Goal: Task Accomplishment & Management: Manage account settings

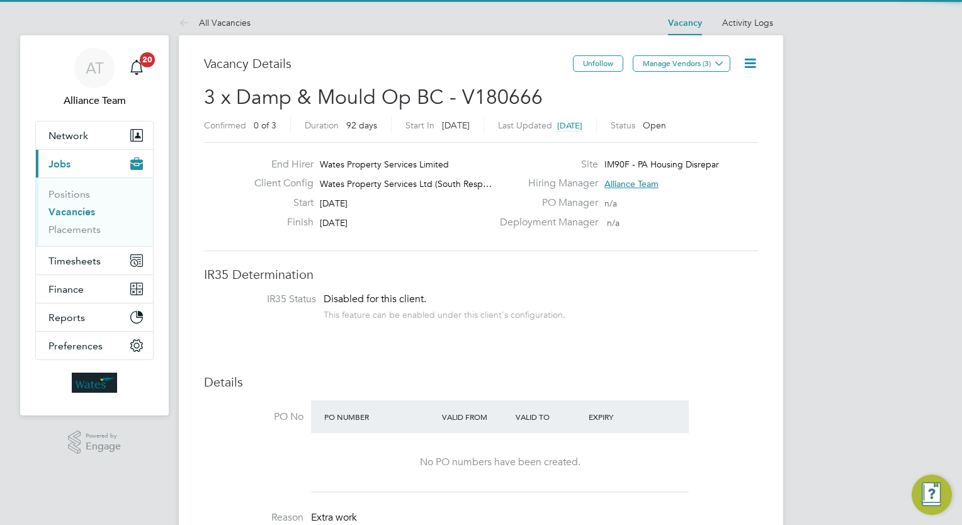
click at [422, 206] on div "Start 30 Sep 2025" at bounding box center [368, 206] width 248 height 20
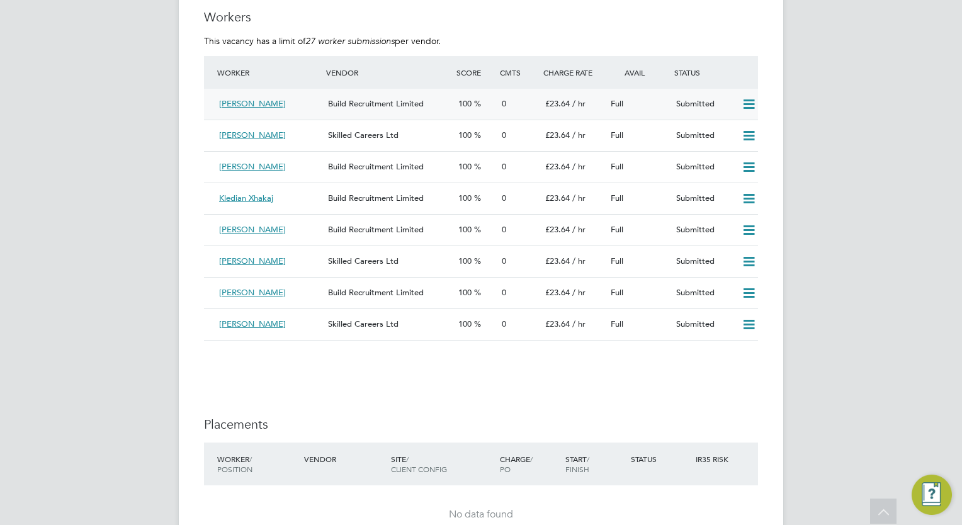
click at [752, 99] on icon at bounding box center [749, 104] width 16 height 10
click at [730, 113] on li "Offer" at bounding box center [733, 118] width 44 height 18
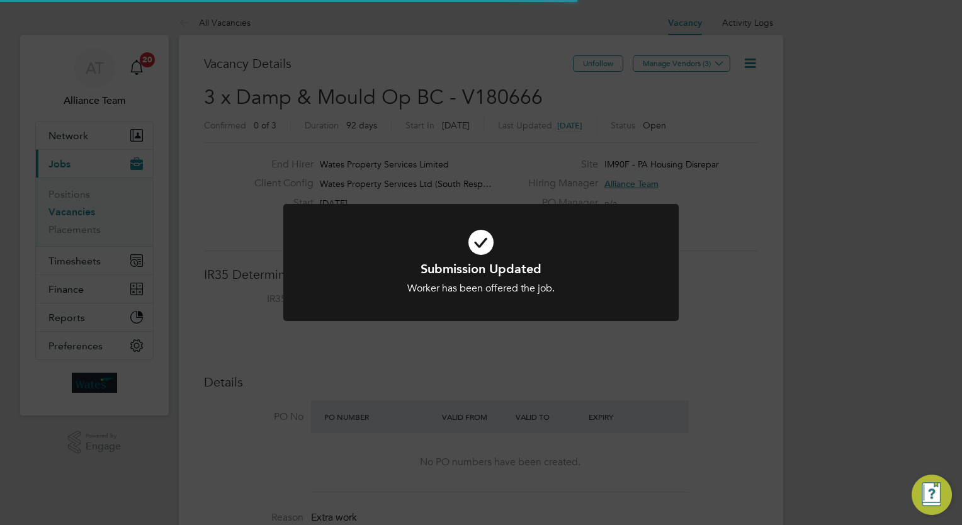
click at [786, 193] on div "Submission Updated Worker has been offered the job. Cancel Okay" at bounding box center [481, 262] width 962 height 525
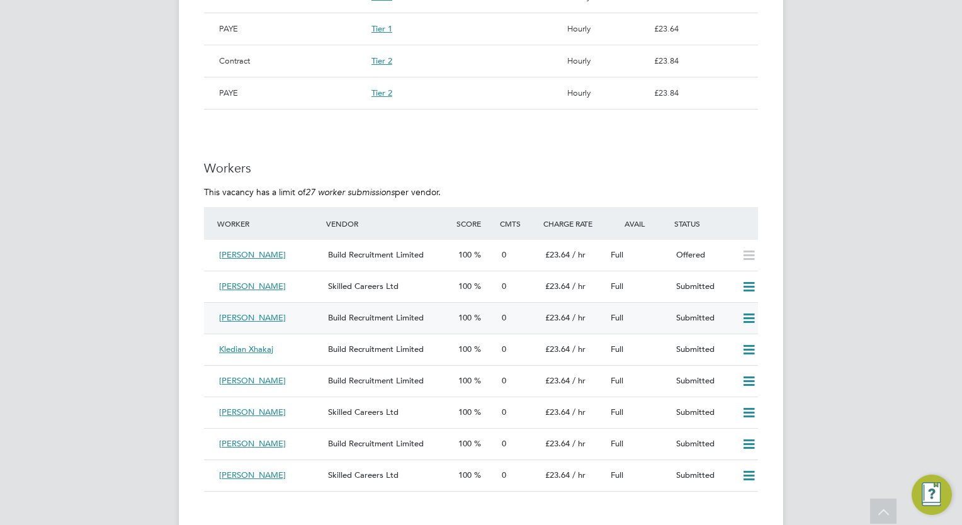
click at [748, 313] on icon at bounding box center [749, 318] width 16 height 10
click at [730, 331] on li "Offer" at bounding box center [733, 331] width 44 height 18
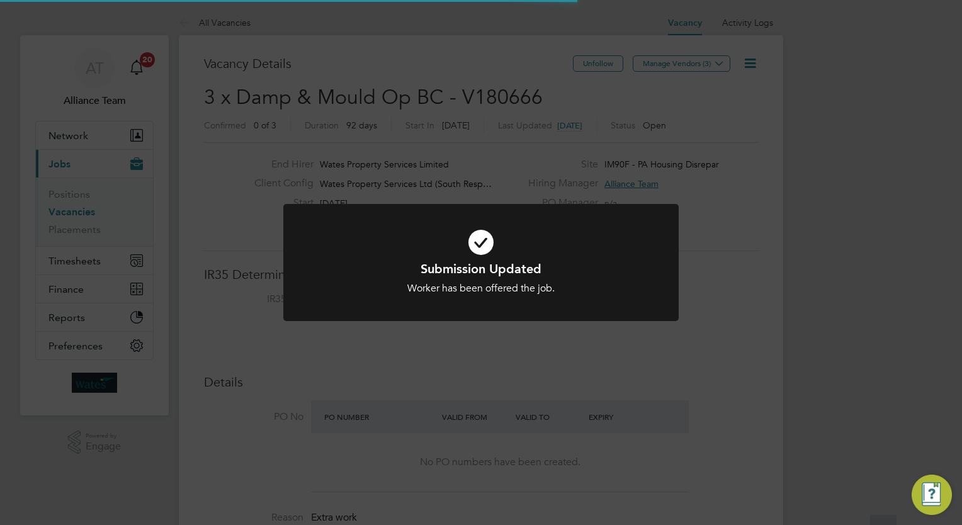
click at [840, 334] on div "Submission Updated Worker has been offered the job. Cancel Okay" at bounding box center [481, 262] width 962 height 525
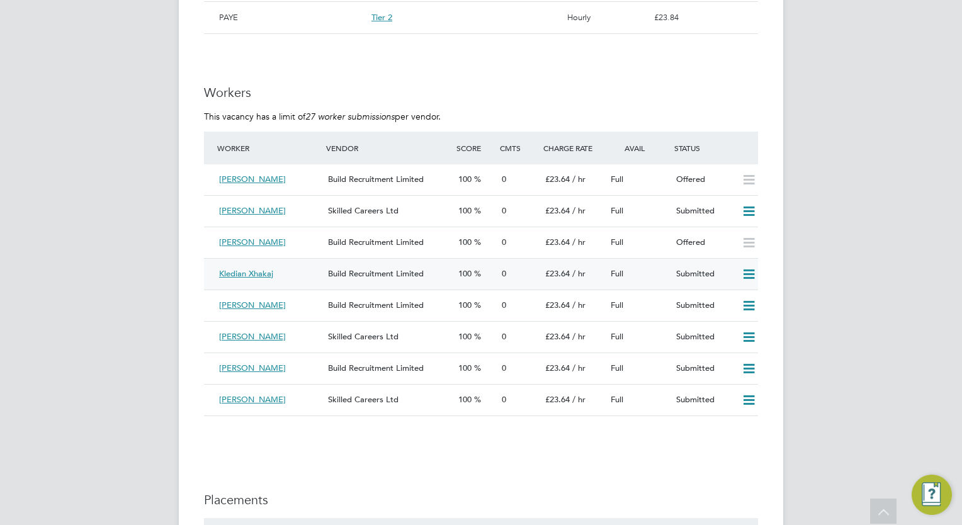
click at [750, 269] on icon at bounding box center [749, 274] width 16 height 10
click at [735, 281] on li "Offer" at bounding box center [733, 287] width 44 height 18
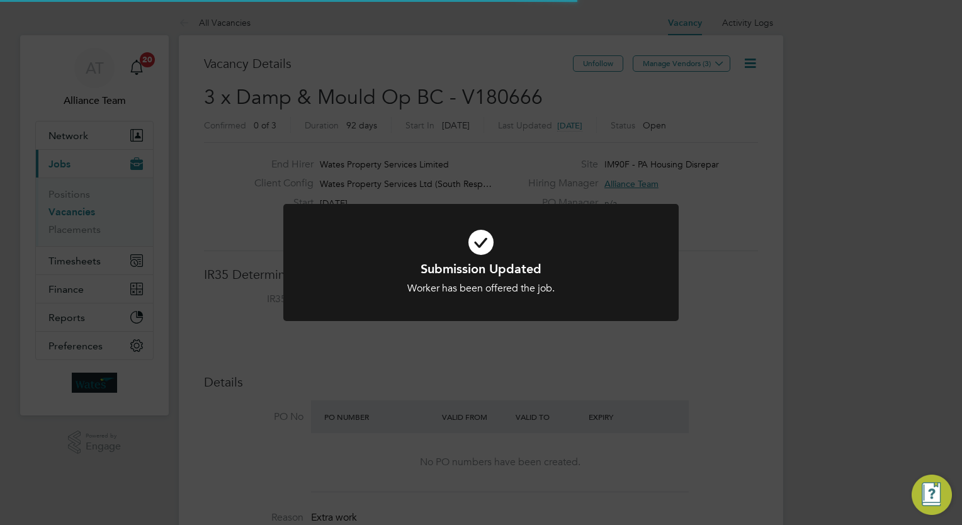
click at [858, 261] on div "Submission Updated Worker has been offered the job. Cancel Okay" at bounding box center [481, 262] width 962 height 525
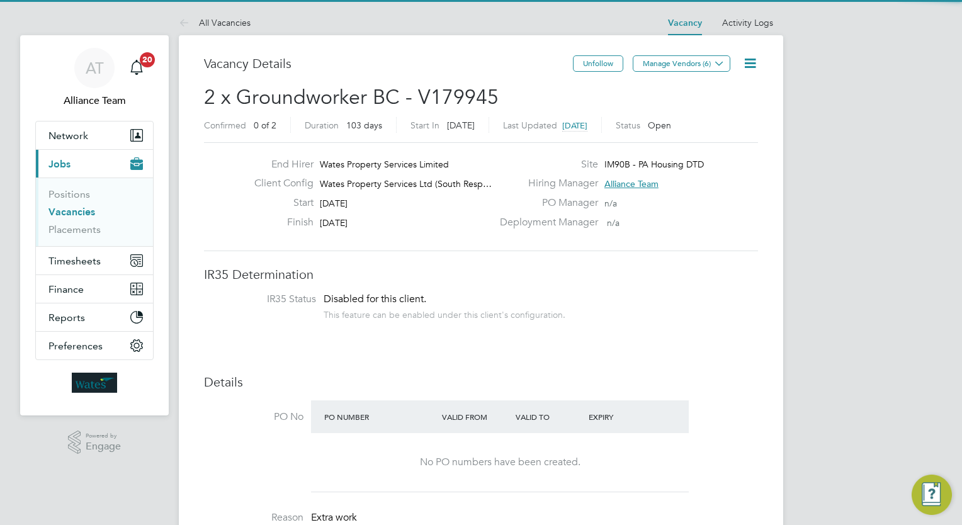
click at [454, 313] on div "This feature can be enabled under this client's configuration." at bounding box center [445, 313] width 242 height 14
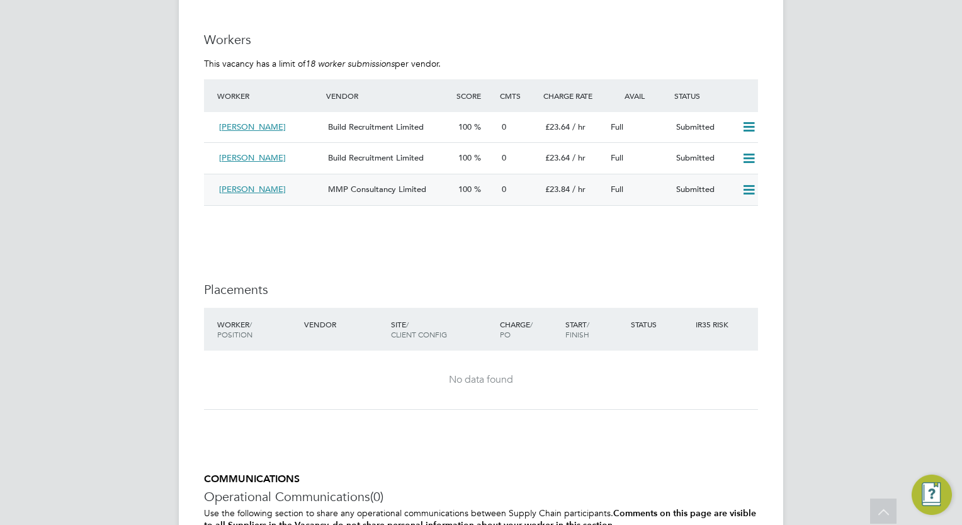
click at [748, 188] on icon at bounding box center [749, 190] width 16 height 10
click at [725, 214] on li "Offer" at bounding box center [733, 216] width 44 height 18
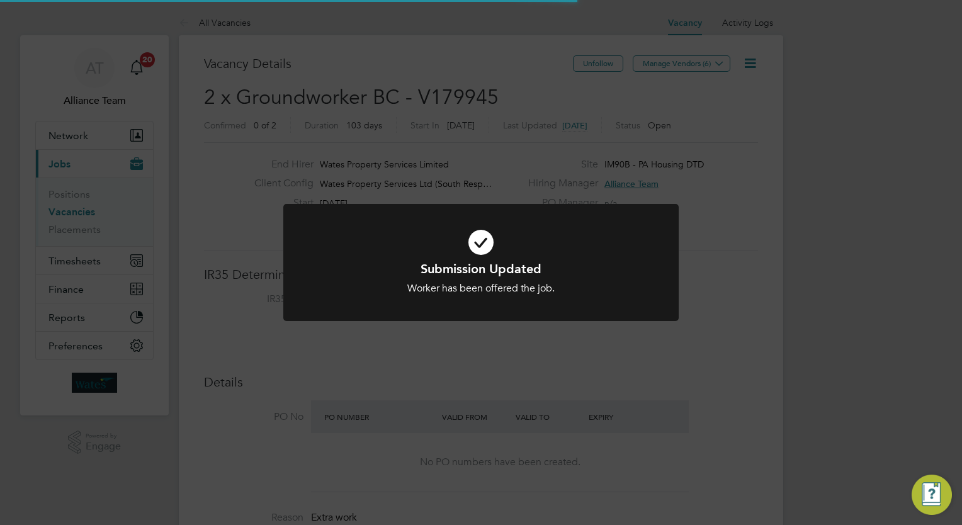
click at [845, 225] on div "Submission Updated Worker has been offered the job. Cancel Okay" at bounding box center [481, 262] width 962 height 525
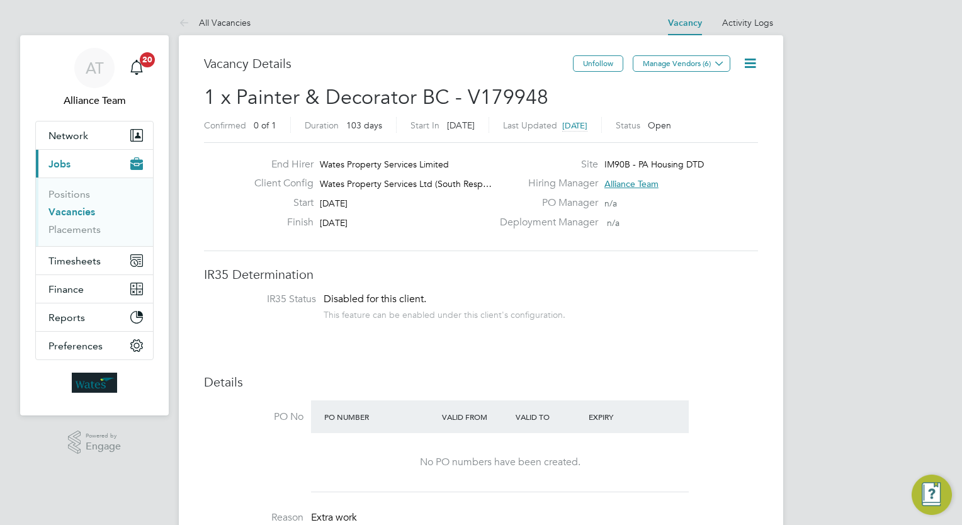
click at [753, 62] on icon at bounding box center [750, 63] width 16 height 16
click at [726, 107] on li "Update Status" at bounding box center [719, 111] width 73 height 18
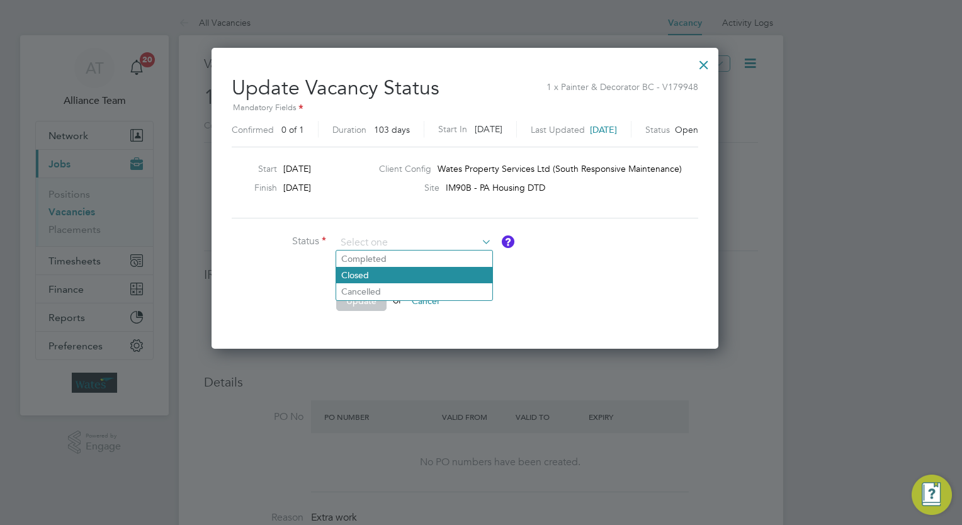
click at [432, 270] on li "Closed" at bounding box center [414, 275] width 156 height 16
type input "Closed"
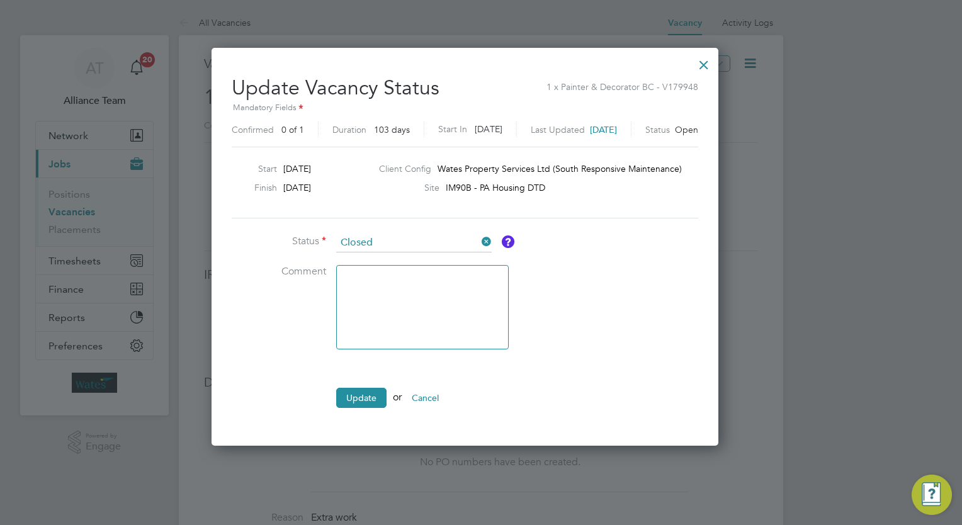
click at [349, 412] on li "Update or Cancel" at bounding box center [421, 404] width 378 height 33
click at [364, 405] on li "Update or Cancel" at bounding box center [421, 404] width 378 height 33
click at [361, 395] on button "Update" at bounding box center [361, 398] width 50 height 20
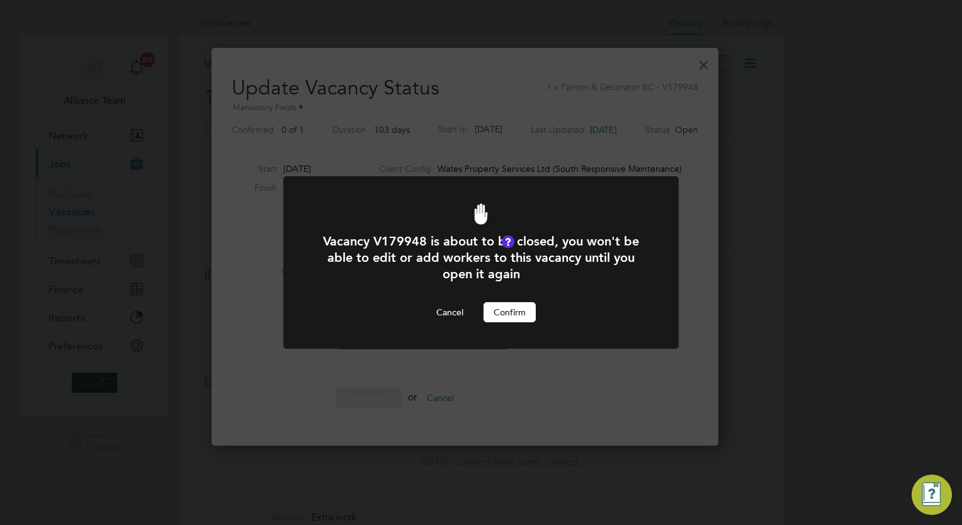
click at [514, 313] on button "Confirm" at bounding box center [509, 312] width 52 height 20
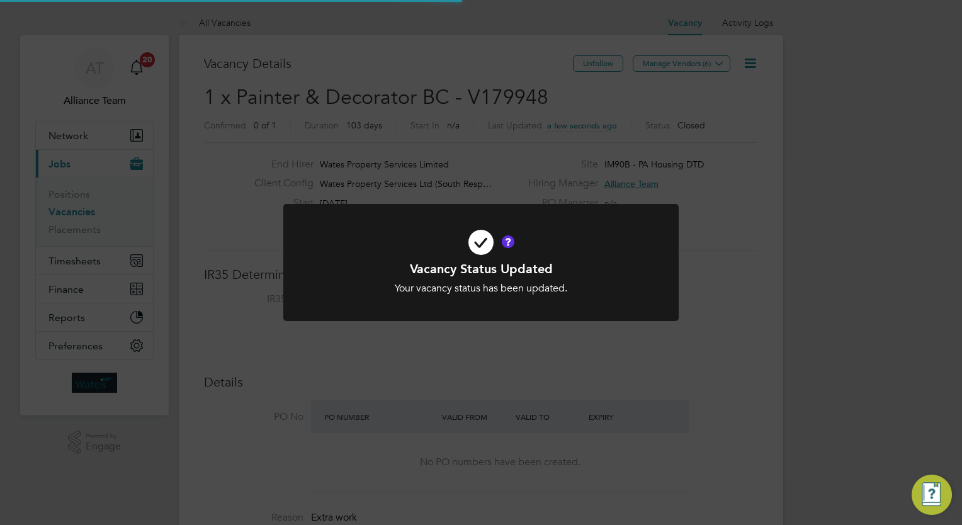
click at [861, 244] on div "Vacancy Status Updated Your vacancy status has been updated. Cancel Okay" at bounding box center [481, 262] width 962 height 525
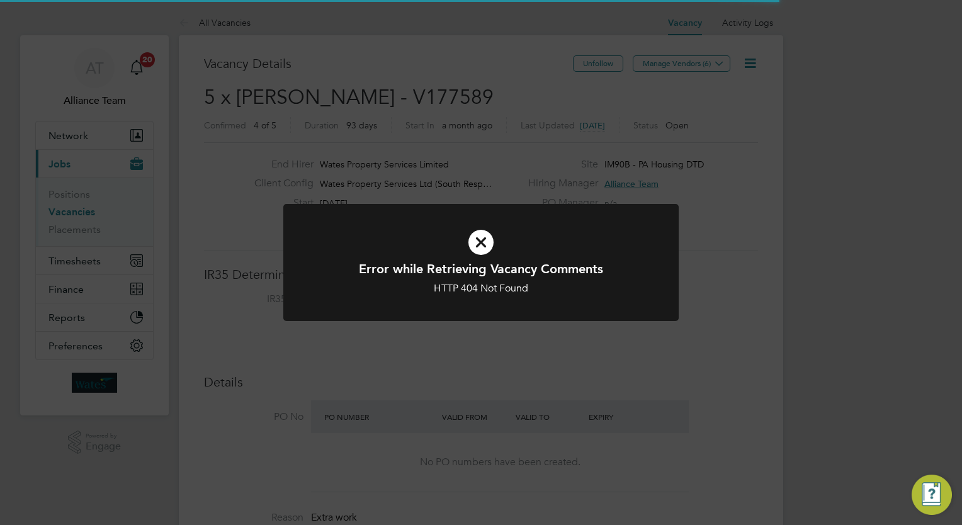
click at [430, 63] on div "Error while Retrieving Vacancy Comments HTTP 404 Not Found Cancel Okay" at bounding box center [481, 262] width 962 height 525
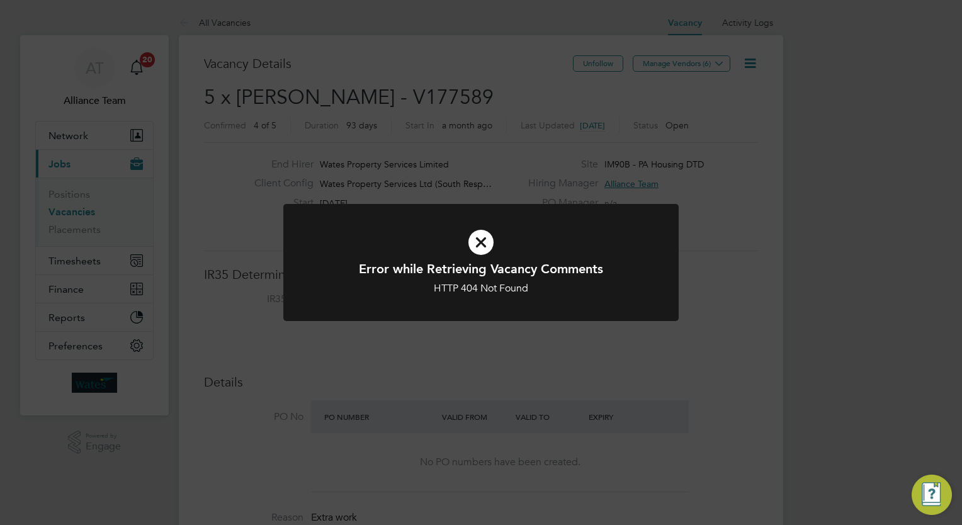
click at [758, 62] on div "Error while Retrieving Vacancy Comments HTTP 404 Not Found Cancel Okay" at bounding box center [481, 262] width 962 height 525
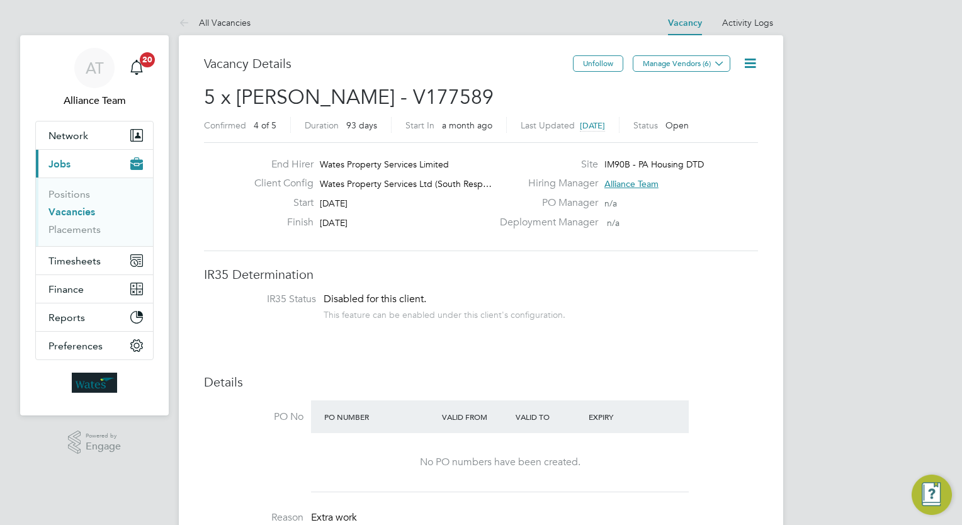
click at [755, 59] on icon at bounding box center [750, 63] width 16 height 16
click at [710, 108] on li "Update Status" at bounding box center [719, 111] width 73 height 18
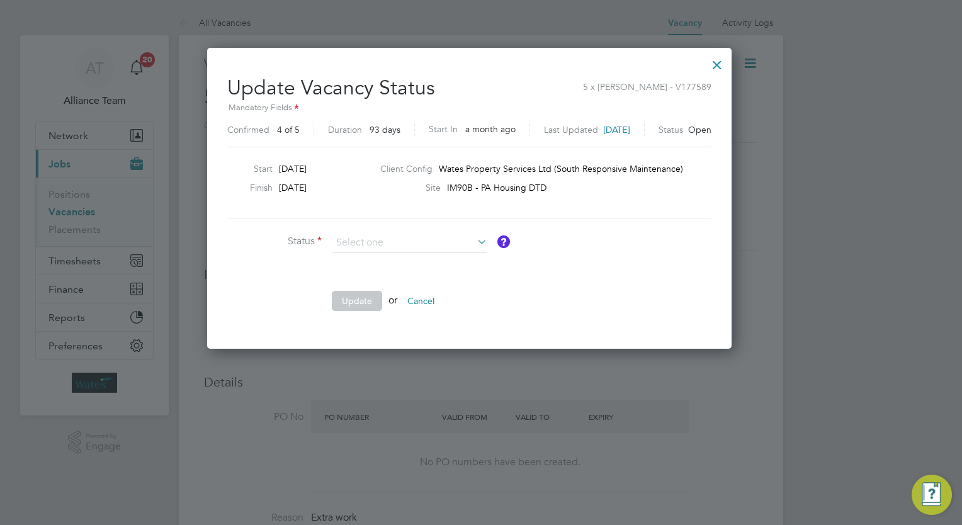
click at [390, 288] on li "Cancelled" at bounding box center [410, 291] width 156 height 16
type input "Cancelled"
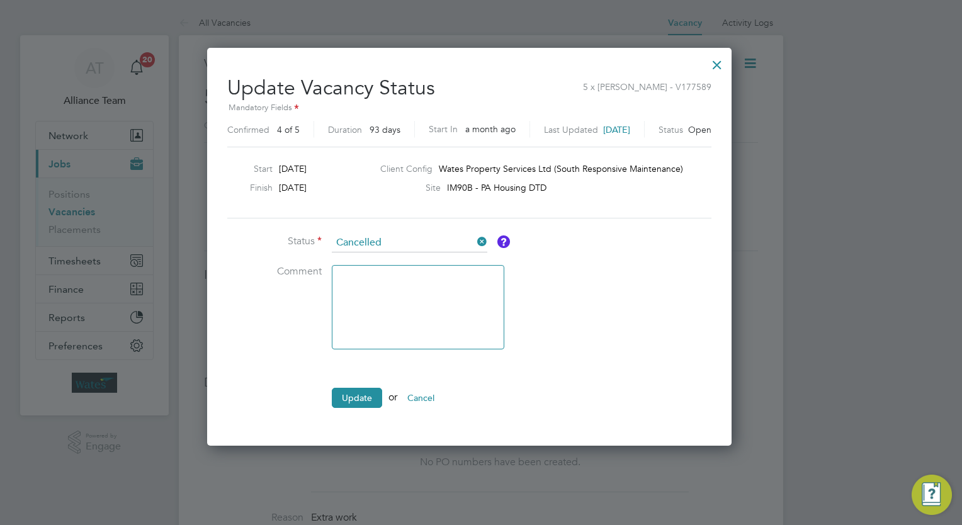
click at [363, 384] on ul "Status Cancelled Comment Update or Cancel" at bounding box center [416, 327] width 378 height 187
click at [368, 397] on button "Update" at bounding box center [357, 398] width 50 height 20
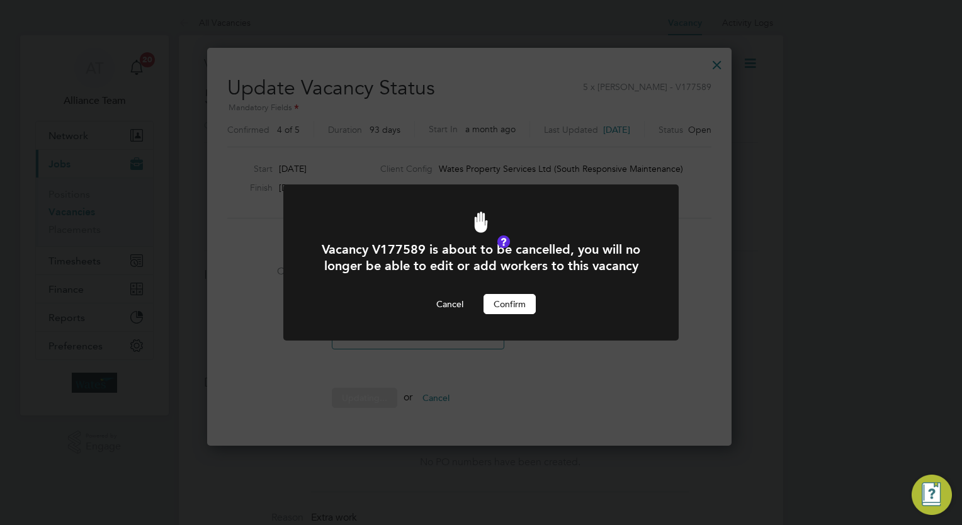
click at [514, 305] on button "Confirm" at bounding box center [509, 304] width 52 height 20
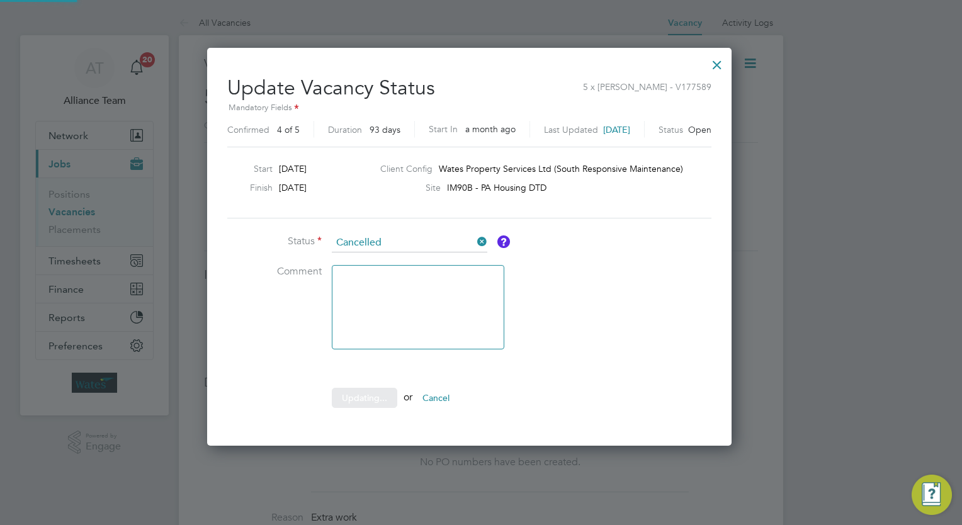
click at [0, 0] on div "Vacancy V177589 is about to be cancelled, you will no longer be able to edit or…" at bounding box center [0, 0] width 0 height 0
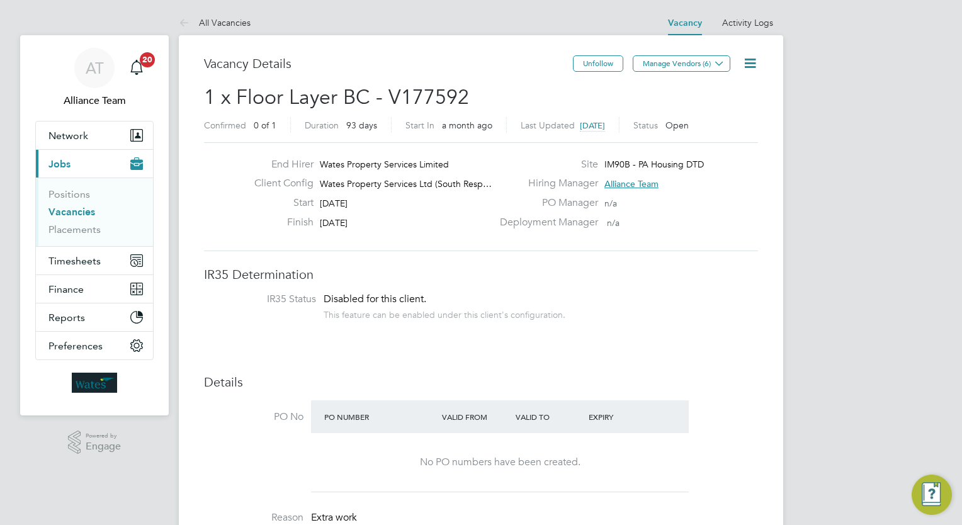
click at [754, 61] on icon at bounding box center [750, 63] width 16 height 16
click at [709, 105] on li "Update Status" at bounding box center [719, 111] width 73 height 18
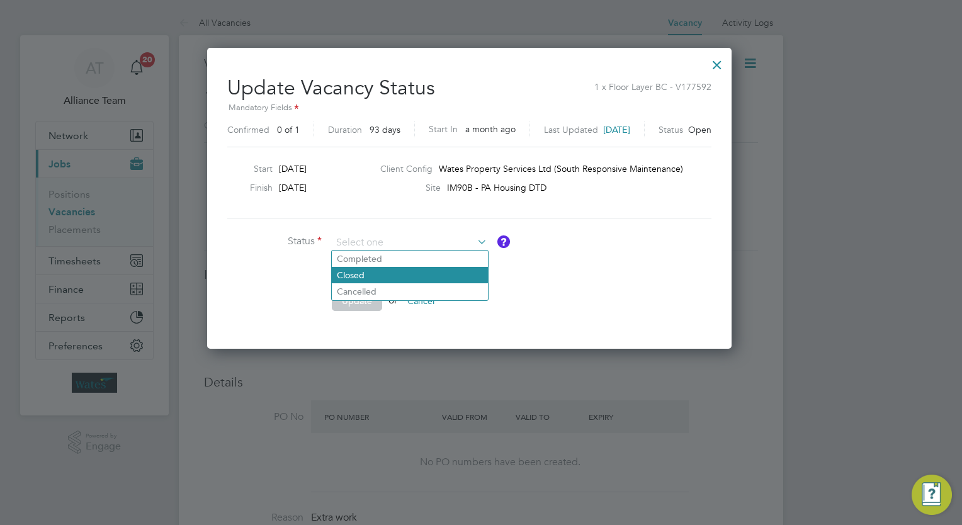
click at [388, 277] on li "Closed" at bounding box center [410, 275] width 156 height 16
type input "Closed"
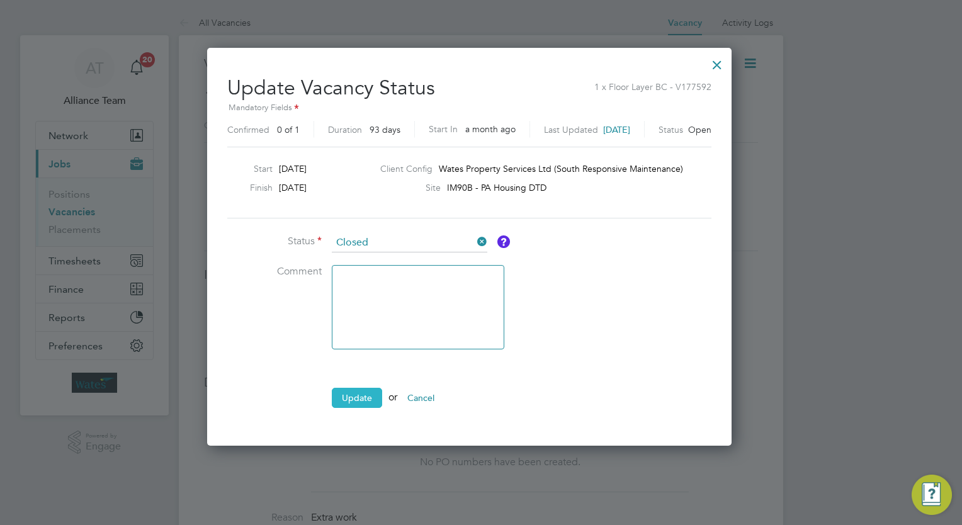
click at [369, 389] on button "Update" at bounding box center [357, 398] width 50 height 20
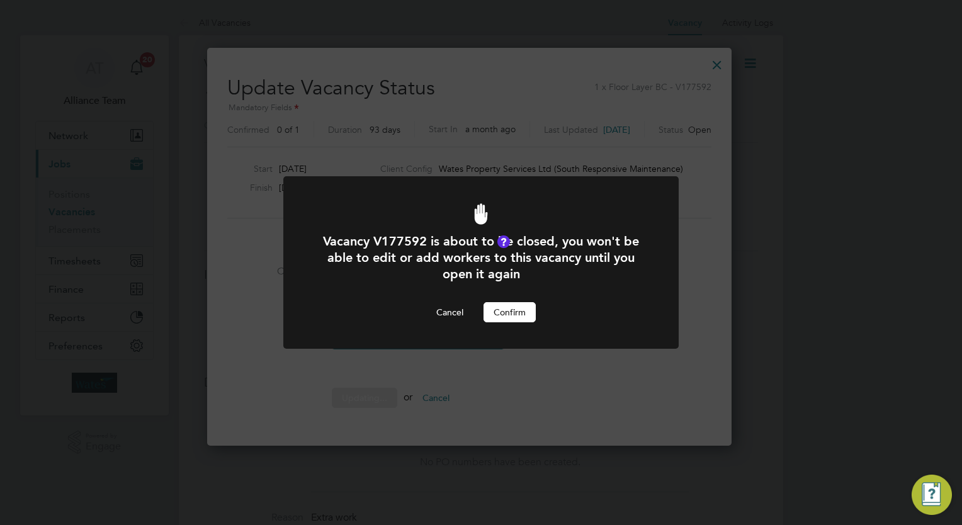
click at [515, 314] on button "Confirm" at bounding box center [509, 312] width 52 height 20
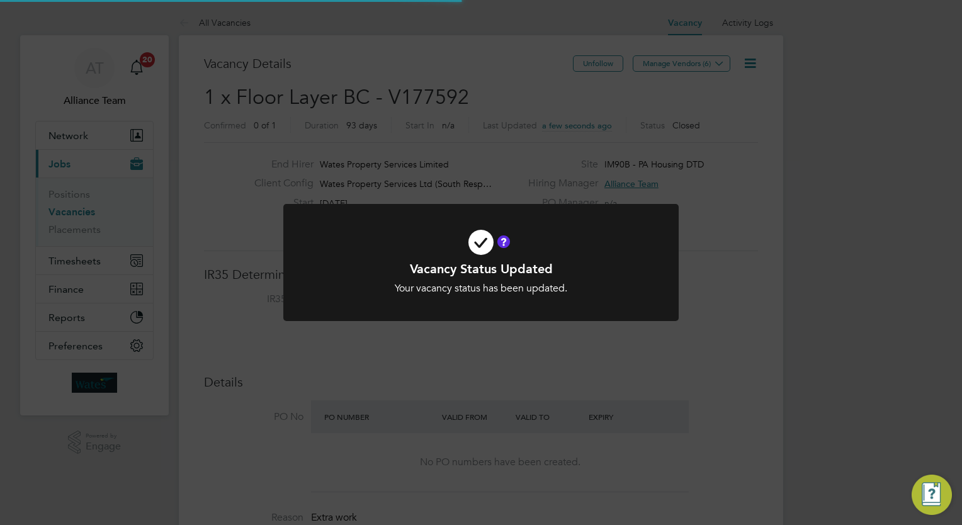
click at [835, 245] on div "Vacancy Status Updated Your vacancy status has been updated. Cancel Okay" at bounding box center [481, 262] width 962 height 525
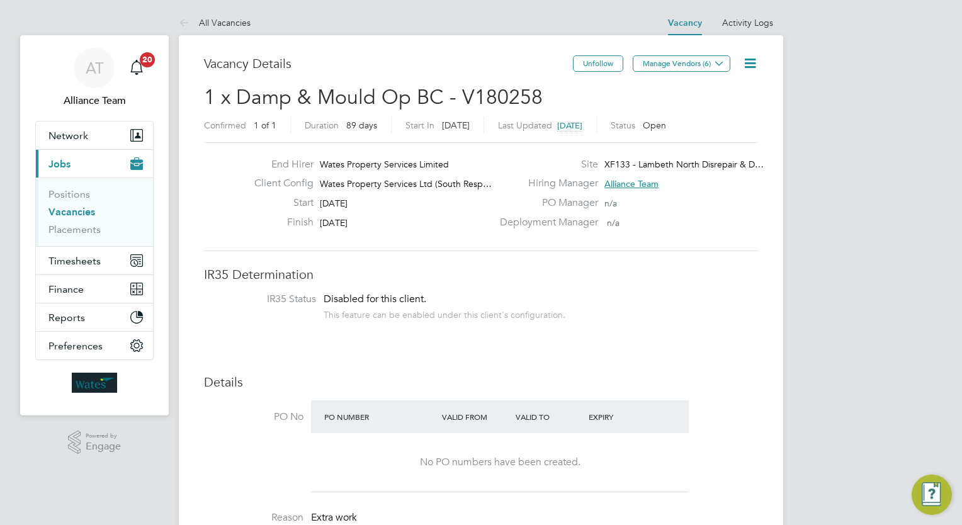
click at [754, 59] on icon at bounding box center [750, 63] width 16 height 16
click at [718, 112] on li "Update Status" at bounding box center [719, 111] width 73 height 18
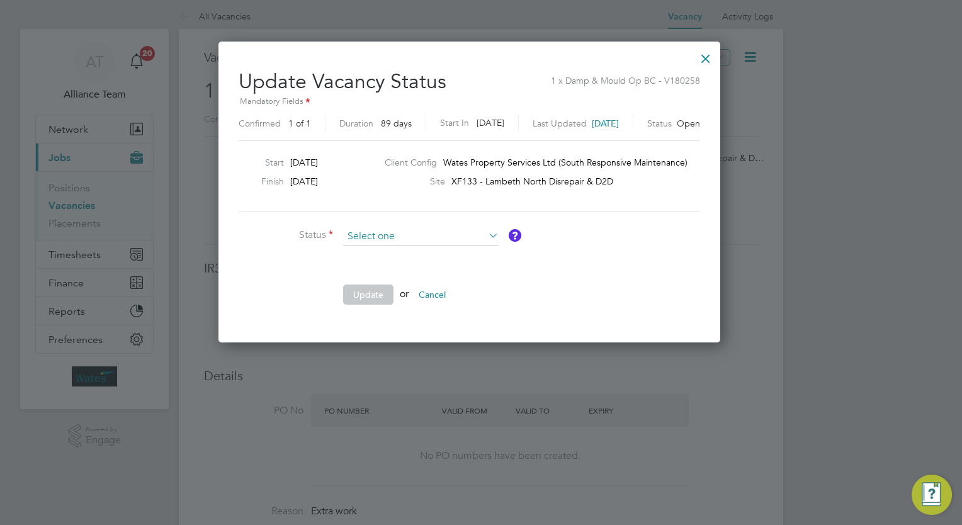
click at [371, 237] on input at bounding box center [420, 236] width 155 height 19
click at [375, 244] on li "Completed" at bounding box center [421, 252] width 156 height 16
type input "Completed"
click at [381, 298] on button "Update" at bounding box center [368, 295] width 50 height 20
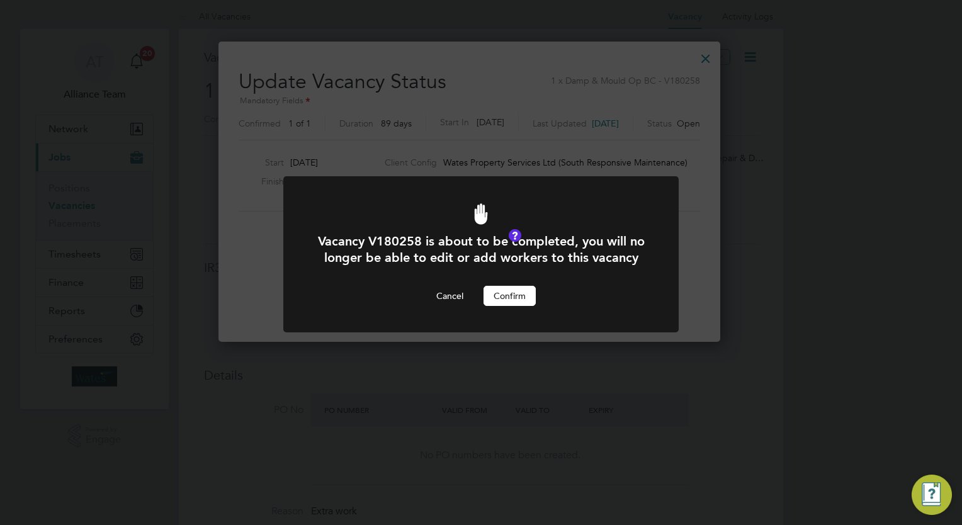
click at [500, 306] on button "Confirm" at bounding box center [509, 296] width 52 height 20
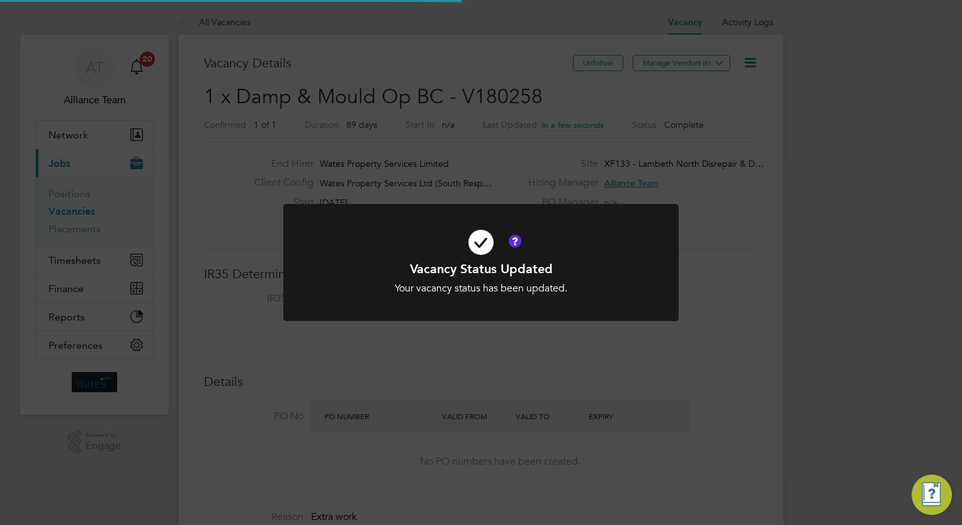
click at [841, 243] on div "Vacancy Status Updated Your vacancy status has been updated. Cancel Okay" at bounding box center [481, 262] width 962 height 525
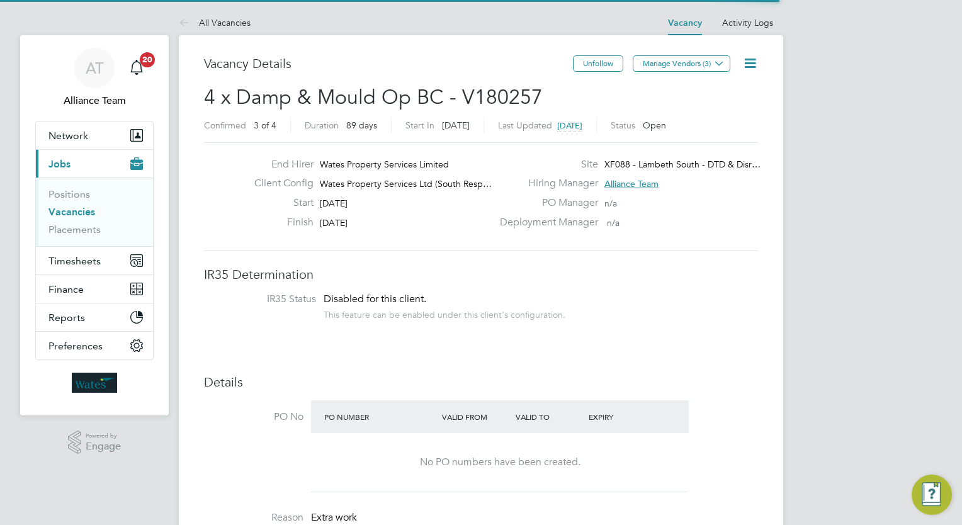
click at [426, 66] on h3 "Vacancy Details" at bounding box center [388, 63] width 369 height 16
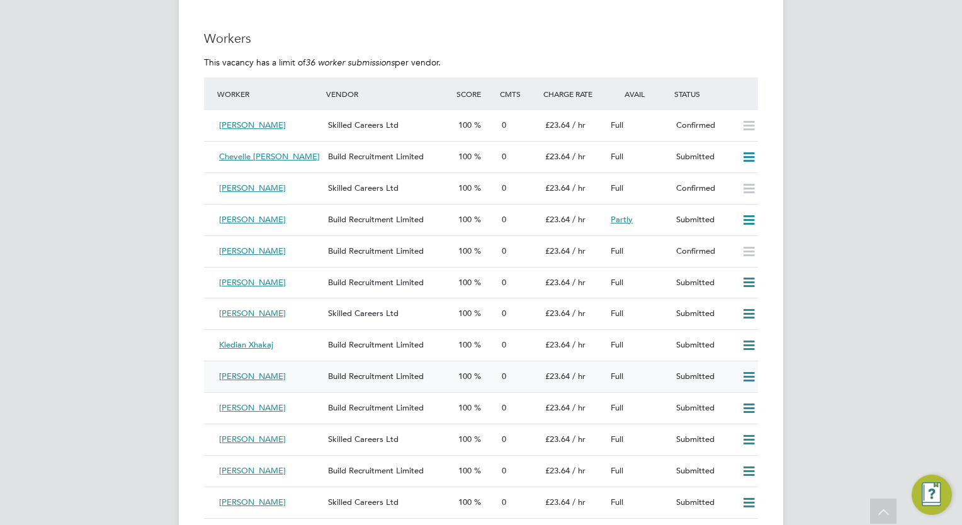
click at [748, 374] on icon at bounding box center [749, 377] width 16 height 10
click at [722, 397] on li "Offer" at bounding box center [733, 402] width 44 height 18
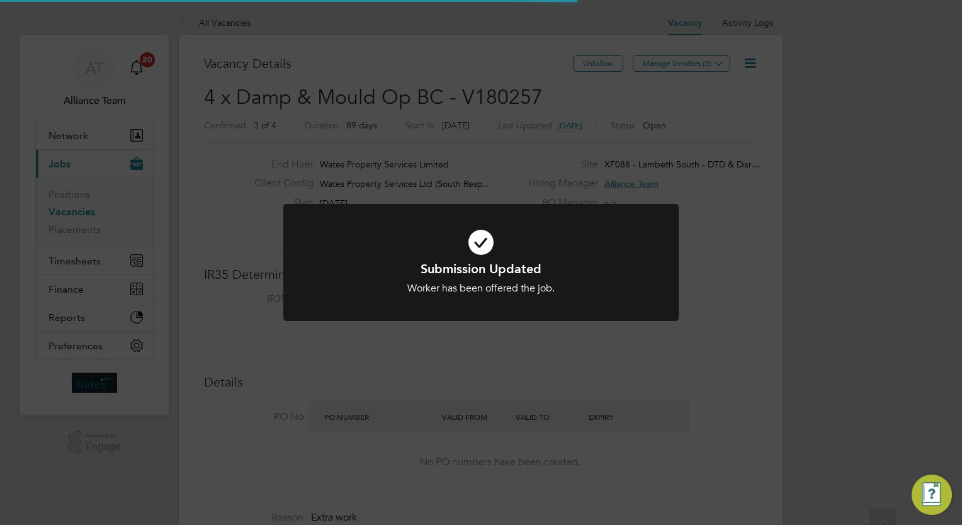
click at [857, 359] on div "Submission Updated Worker has been offered the job. Cancel Okay" at bounding box center [481, 262] width 962 height 525
